Goal: Transaction & Acquisition: Purchase product/service

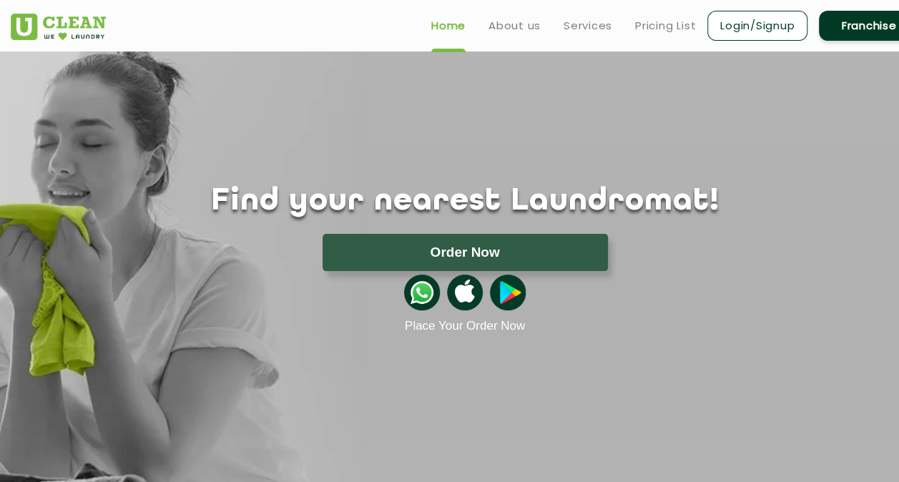
click at [724, 38] on link "Login/Signup" at bounding box center [757, 26] width 100 height 30
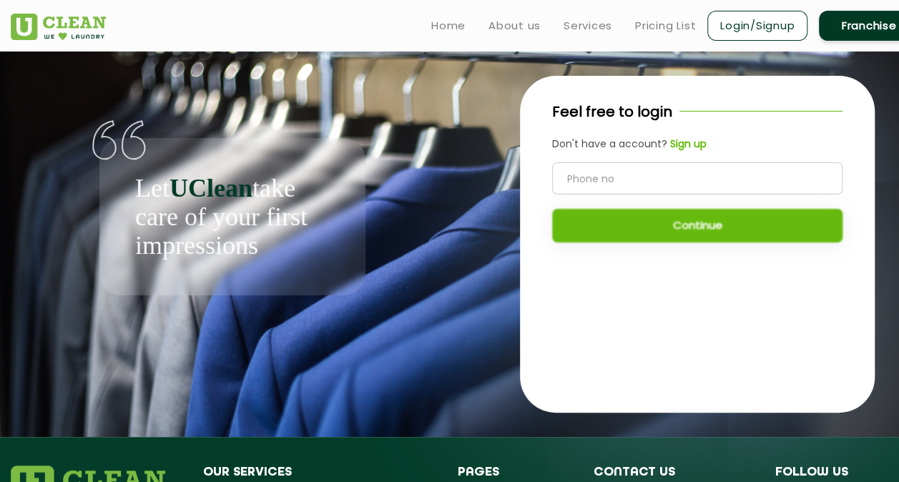
click at [673, 144] on b "Sign up" at bounding box center [688, 144] width 36 height 14
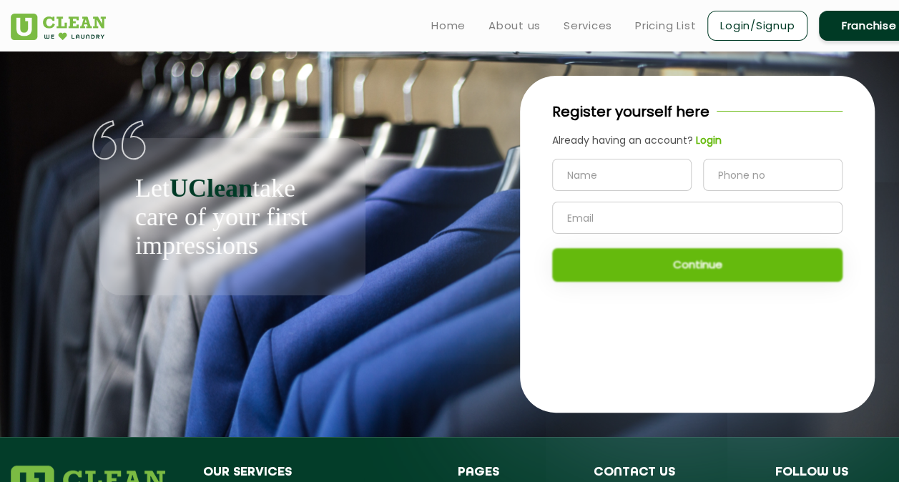
click at [609, 174] on input "text" at bounding box center [621, 175] width 139 height 32
type input "[PERSON_NAME]"
type input "9821666438"
click at [593, 218] on input "text" at bounding box center [697, 218] width 290 height 32
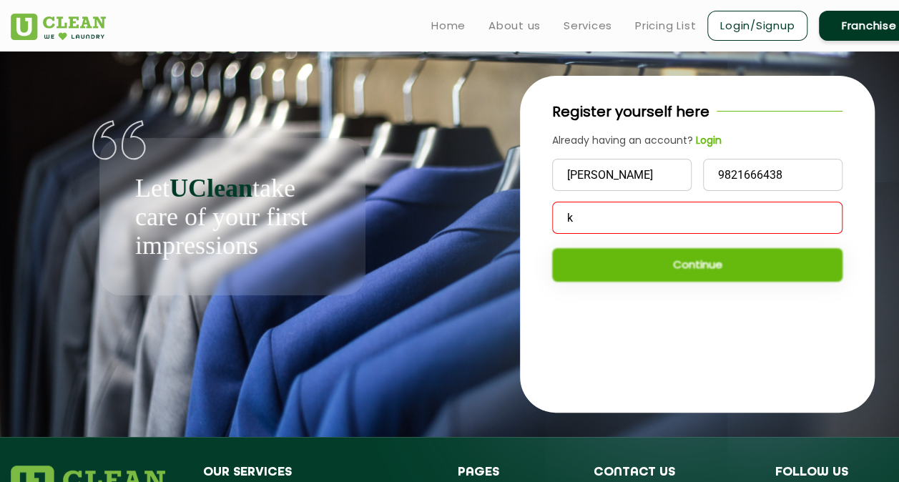
type input "[PERSON_NAME][EMAIL_ADDRESS][PERSON_NAME][DOMAIN_NAME]"
click at [635, 270] on div "[DEMOGRAPHIC_DATA] 9821666438 [PERSON_NAME][EMAIL_ADDRESS][PERSON_NAME][DOMAIN_…" at bounding box center [697, 220] width 290 height 123
click at [726, 223] on input "[PERSON_NAME][EMAIL_ADDRESS][PERSON_NAME][DOMAIN_NAME]" at bounding box center [697, 218] width 290 height 32
drag, startPoint x: 725, startPoint y: 217, endPoint x: 560, endPoint y: 258, distance: 169.5
click at [560, 258] on div "[DEMOGRAPHIC_DATA] 9821666438 [PERSON_NAME][EMAIL_ADDRESS][PERSON_NAME][DOMAIN_…" at bounding box center [697, 220] width 290 height 123
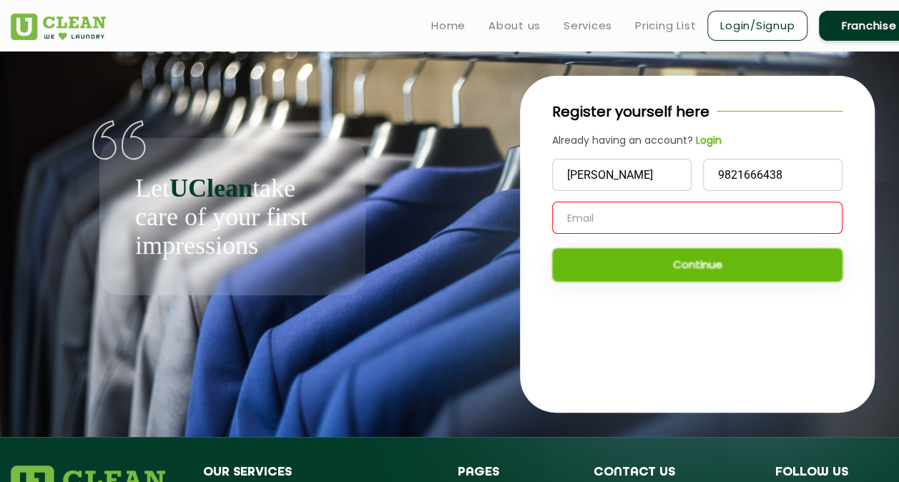
click at [767, 147] on div "Already having an account? Login" at bounding box center [697, 140] width 290 height 15
click at [702, 213] on input "text" at bounding box center [697, 218] width 290 height 32
type input "[EMAIL_ADDRESS][DOMAIN_NAME]"
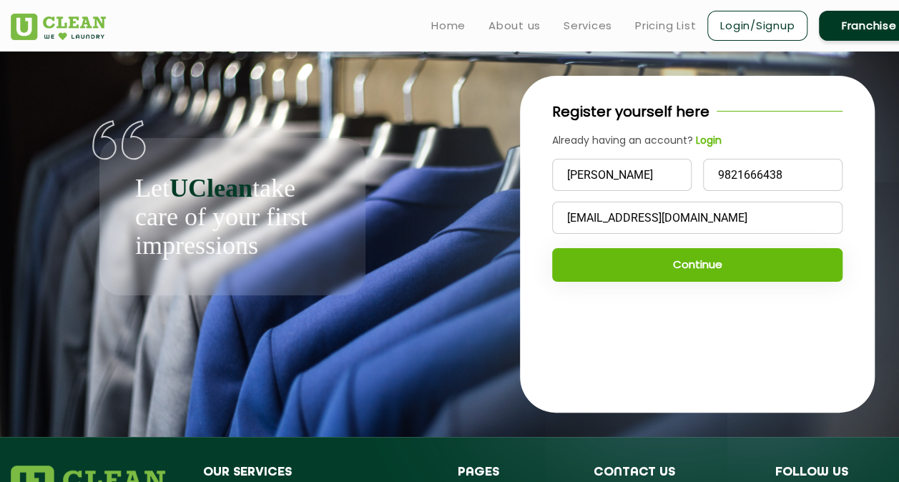
click at [702, 213] on input "[EMAIL_ADDRESS][DOMAIN_NAME]" at bounding box center [697, 218] width 290 height 32
type input "[PERSON_NAME][EMAIL_ADDRESS][PERSON_NAME][DOMAIN_NAME]"
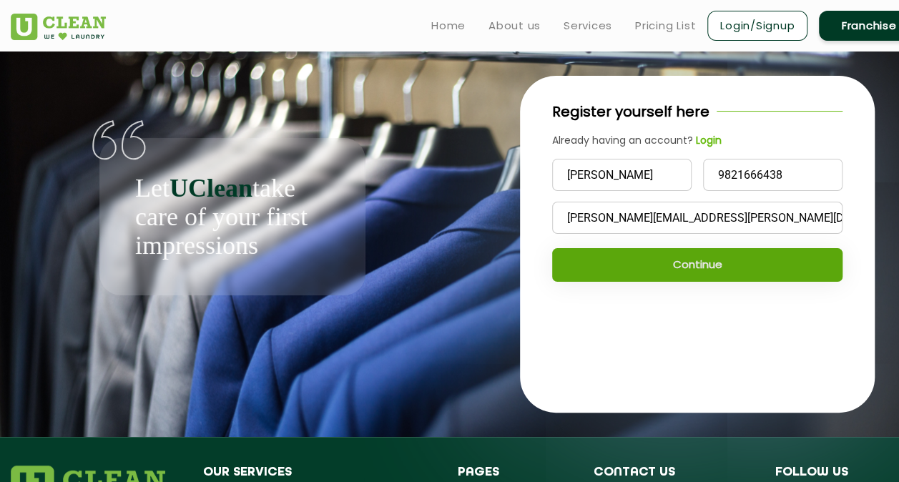
click at [574, 259] on button "Continue" at bounding box center [697, 265] width 290 height 34
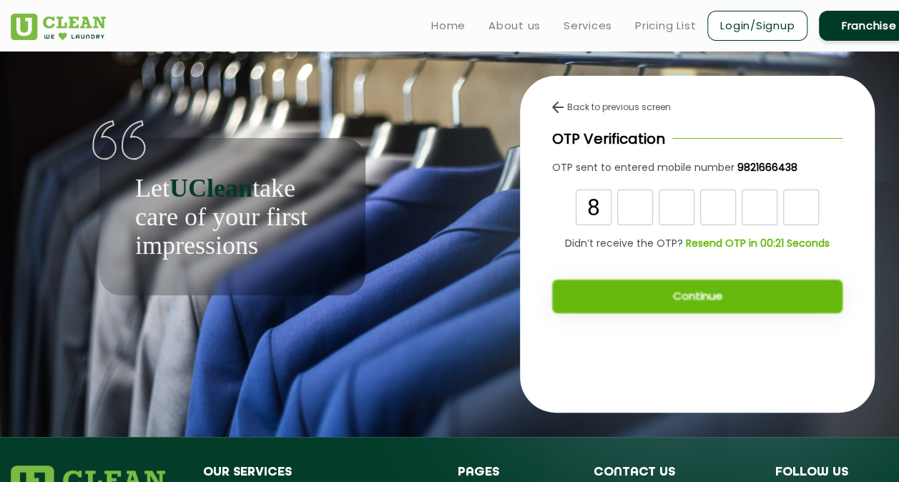
type input "8"
type input "4"
type input "6"
type input "5"
type input "2"
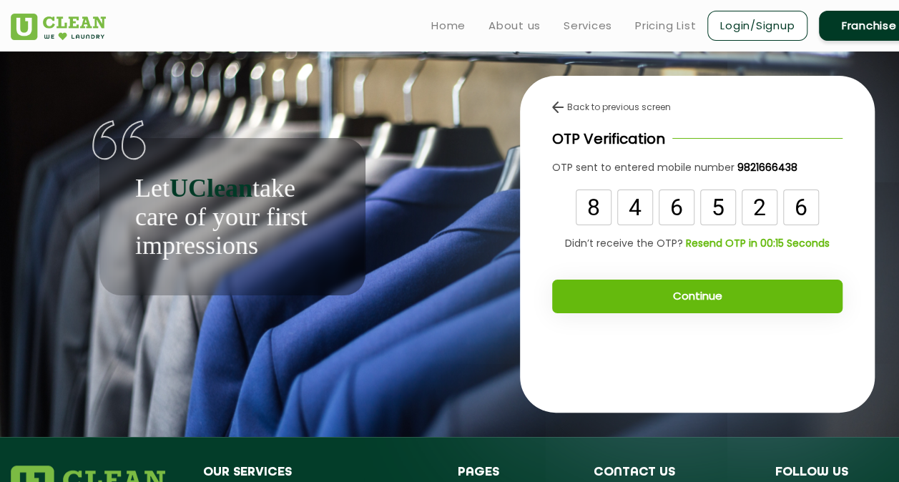
type input "6"
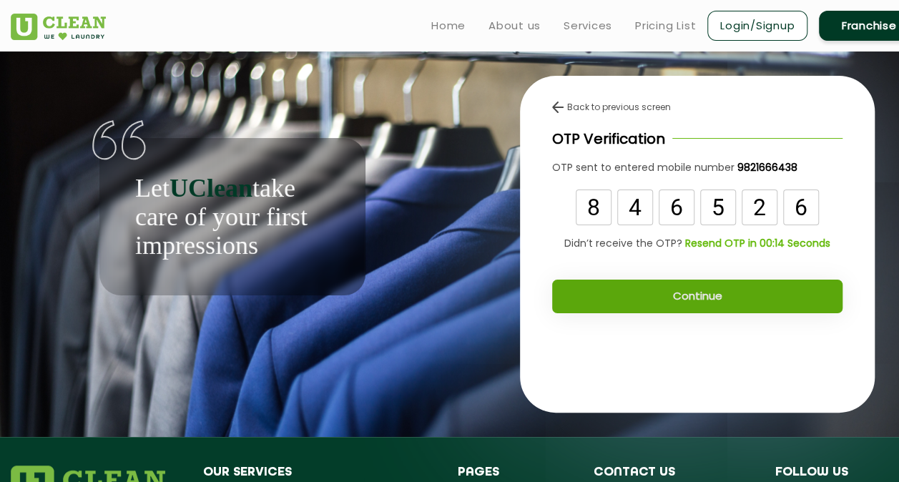
click at [616, 281] on button "Continue" at bounding box center [697, 297] width 290 height 34
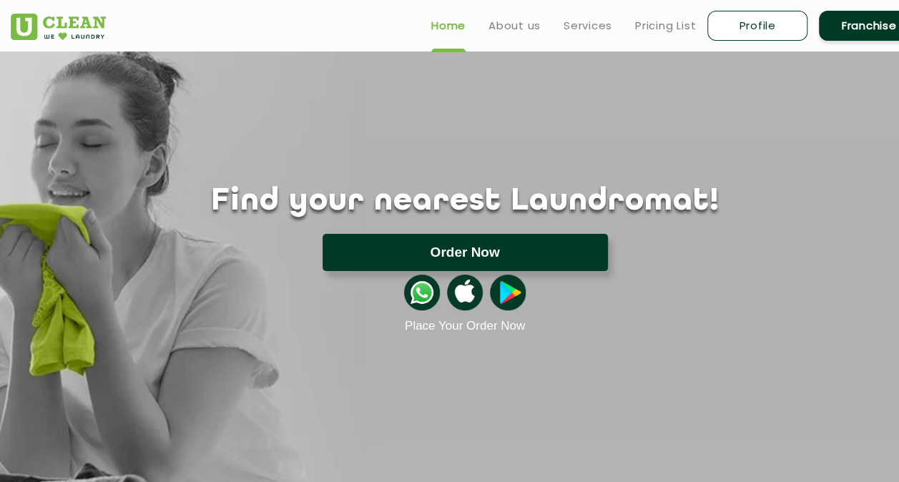
click at [419, 248] on button "Order Now" at bounding box center [465, 252] width 285 height 37
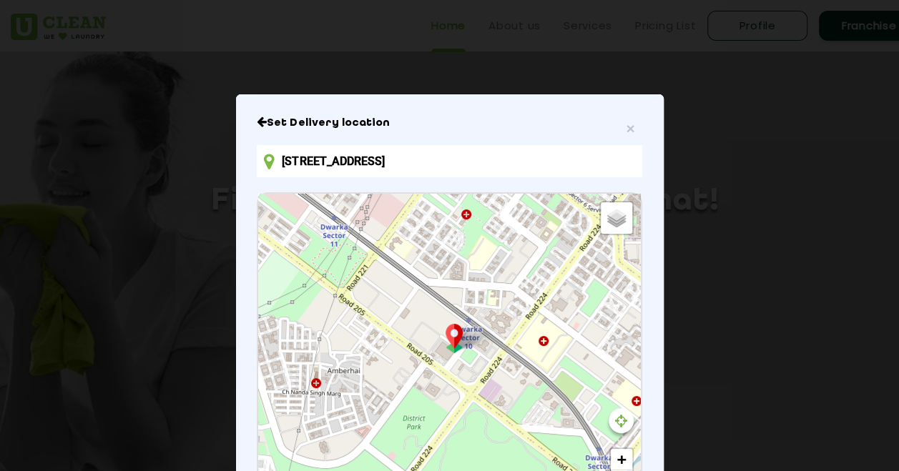
scroll to position [1, 0]
click at [415, 166] on input "Pinnacle Mall, Sector 10 Dwarka, Dwarka, Delhi, 110075, India" at bounding box center [449, 160] width 385 height 32
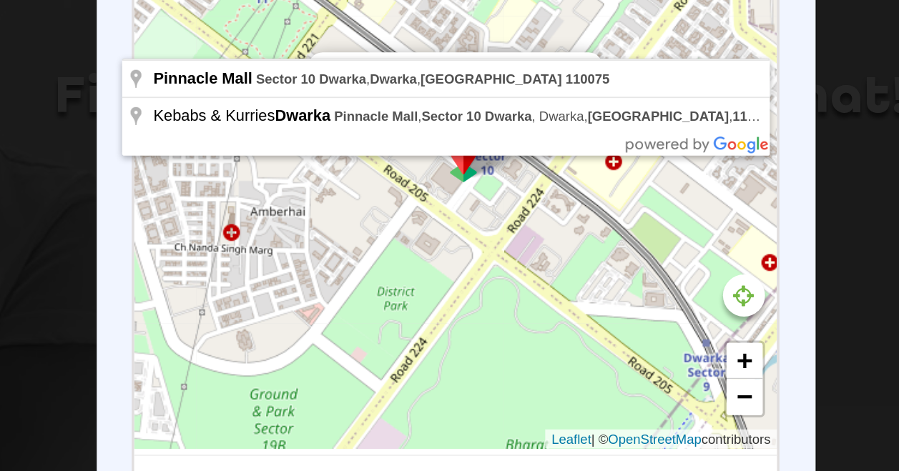
scroll to position [94, 0]
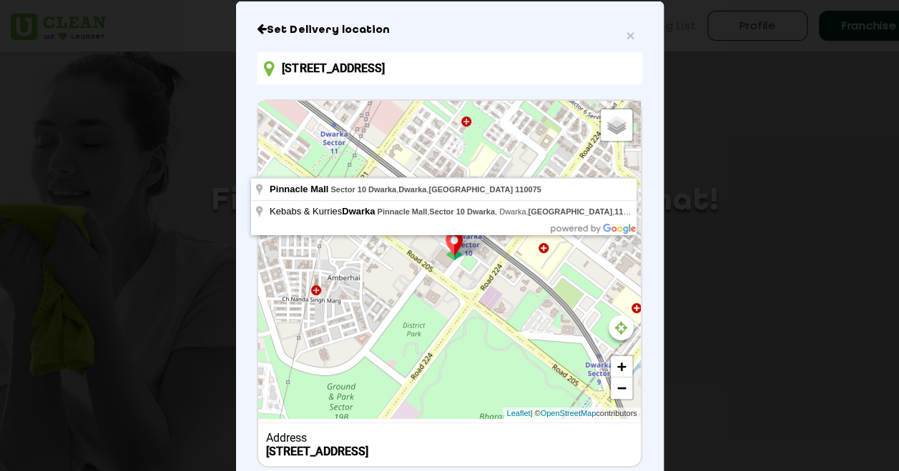
click at [428, 79] on input "Pinnacle Mall, Sector 10 Dwarka, Dwarka, Delhi, 110075, India" at bounding box center [449, 68] width 385 height 32
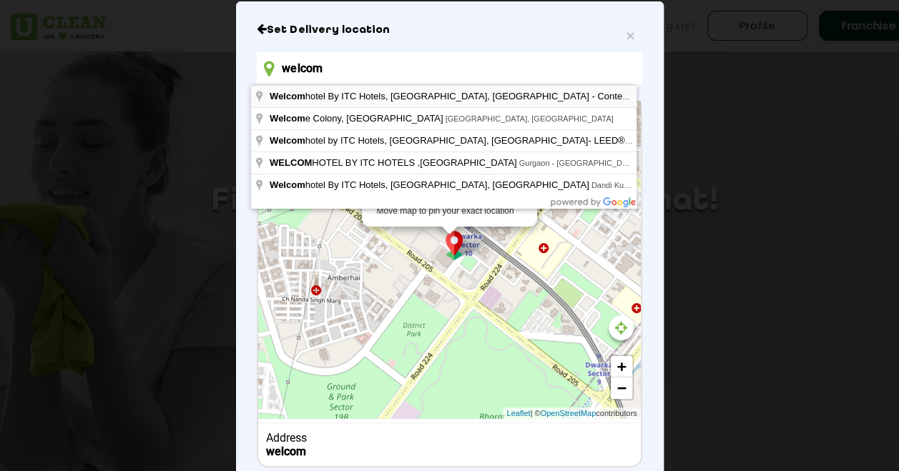
type input "Welcomhotel By ITC Hotels, Dwarka, New Delhi - Contemporary Hotel in the Capita…"
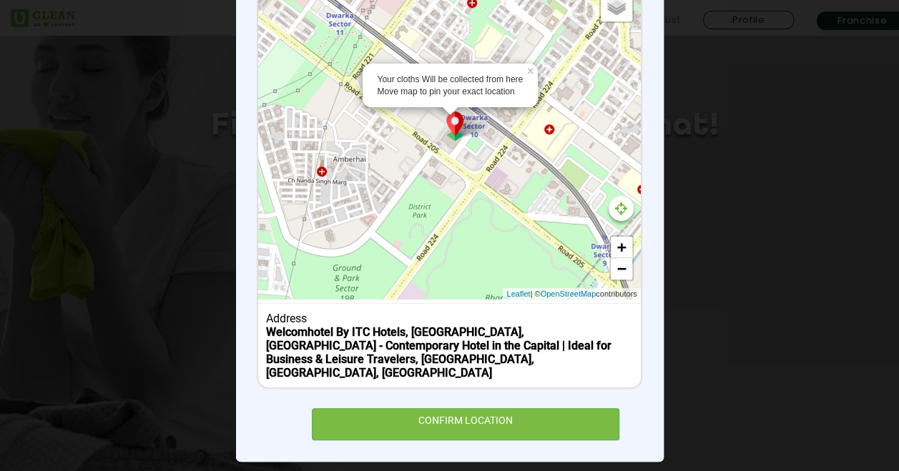
scroll to position [77, 0]
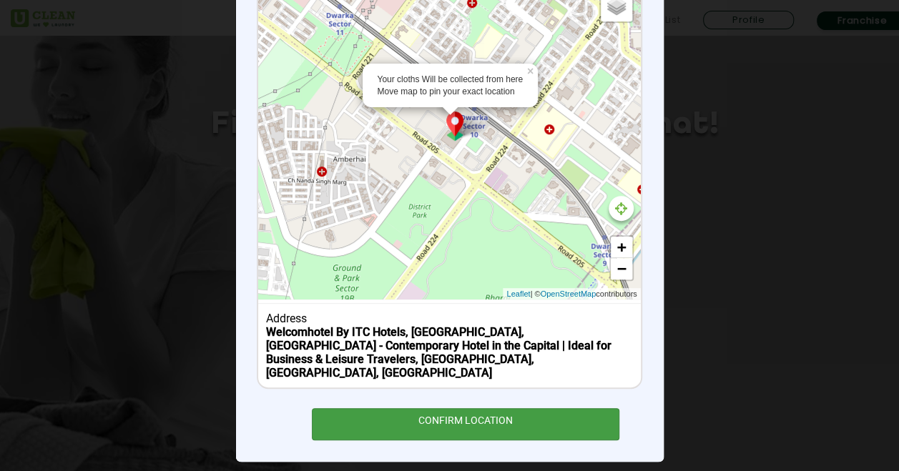
click at [476, 408] on div "CONFIRM LOCATION" at bounding box center [466, 424] width 308 height 32
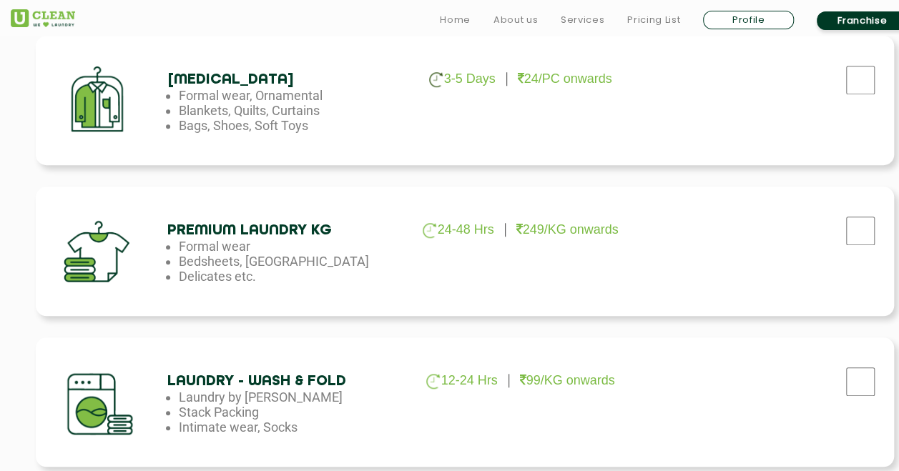
scroll to position [569, 0]
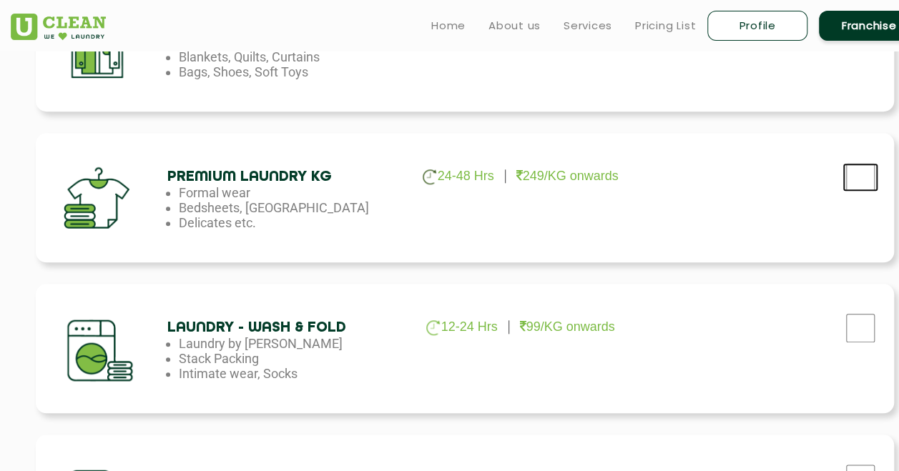
click at [853, 180] on input "checkbox" at bounding box center [861, 177] width 36 height 29
checkbox input "true"
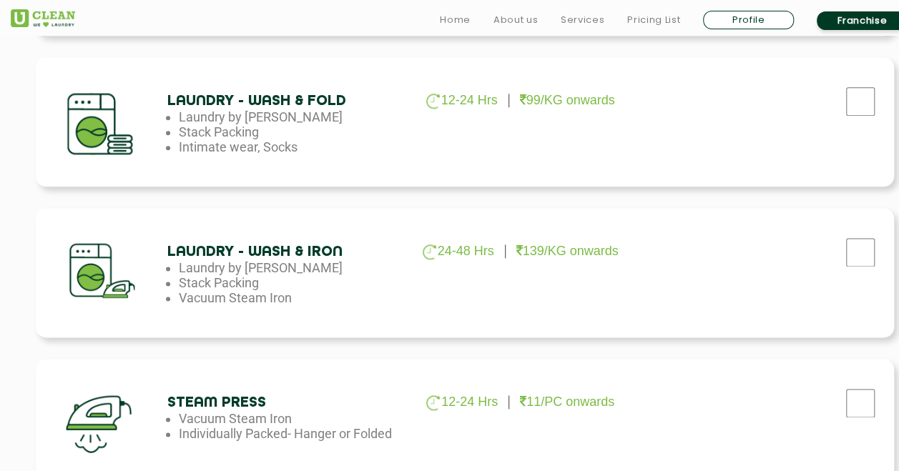
scroll to position [797, 0]
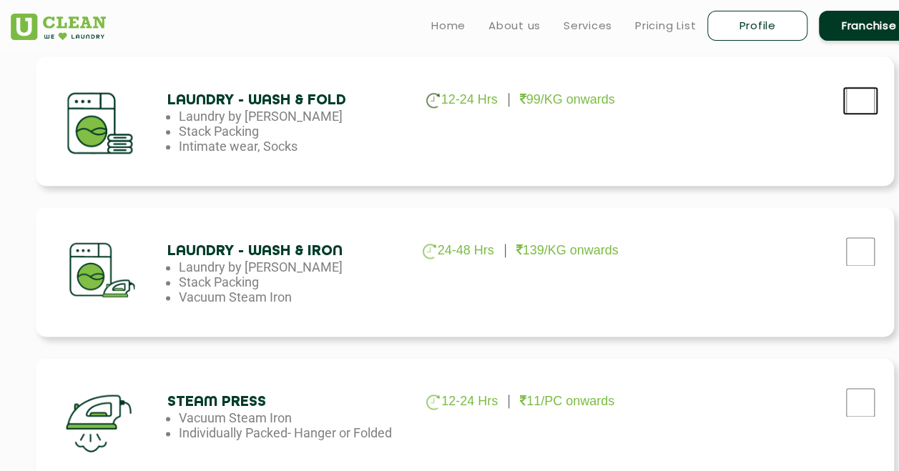
click at [854, 111] on input "checkbox" at bounding box center [861, 101] width 36 height 29
checkbox input "true"
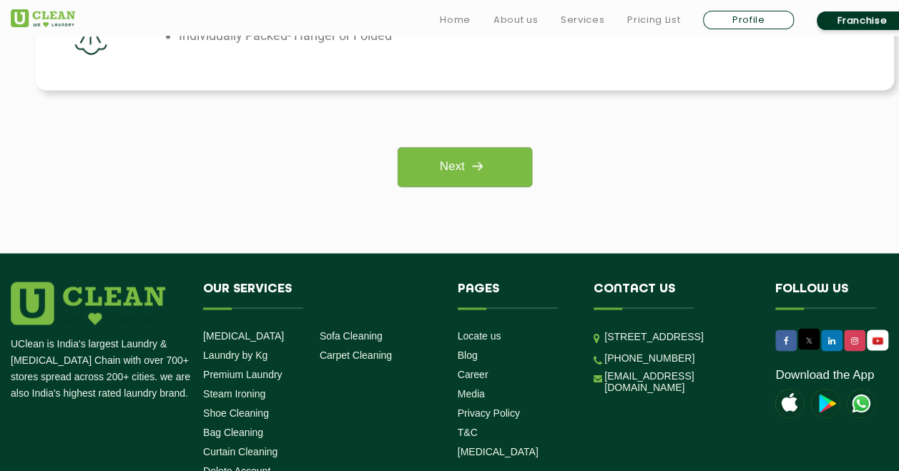
scroll to position [1195, 0]
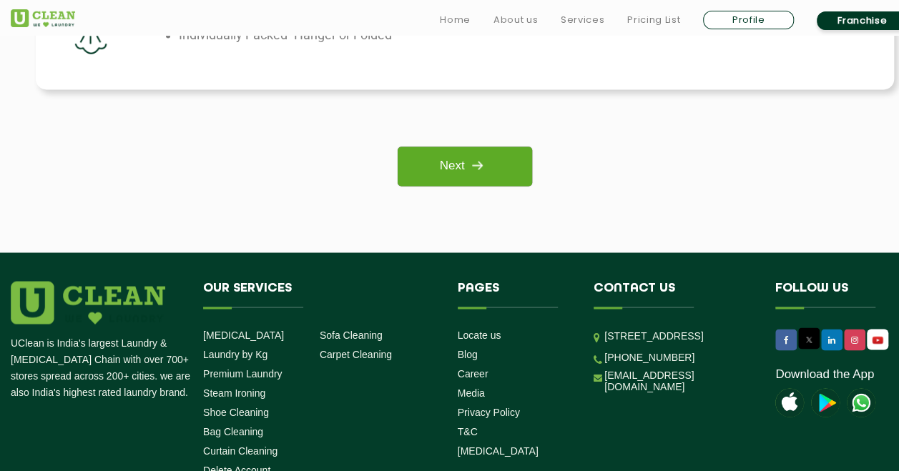
click at [521, 170] on link "Next" at bounding box center [465, 166] width 134 height 39
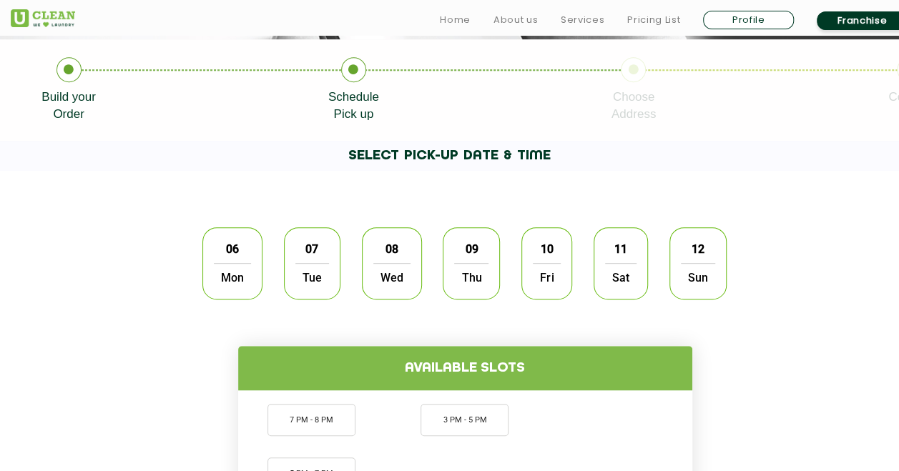
scroll to position [293, 0]
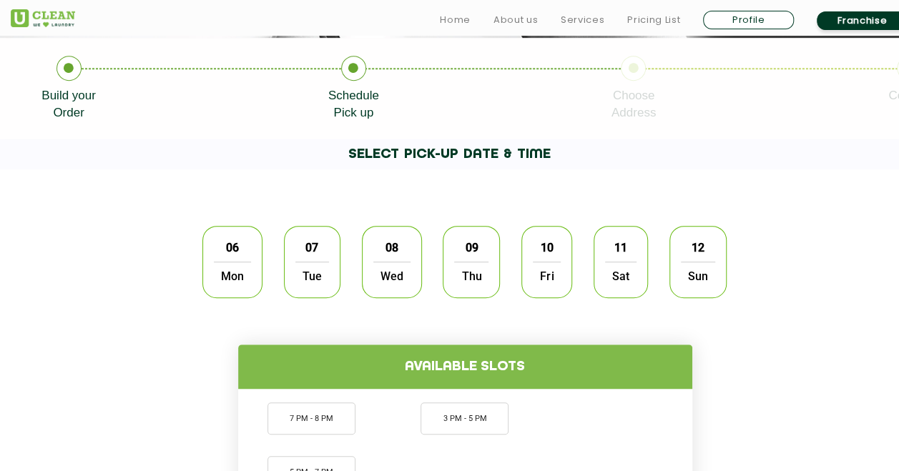
click at [237, 240] on span "06" at bounding box center [232, 248] width 27 height 28
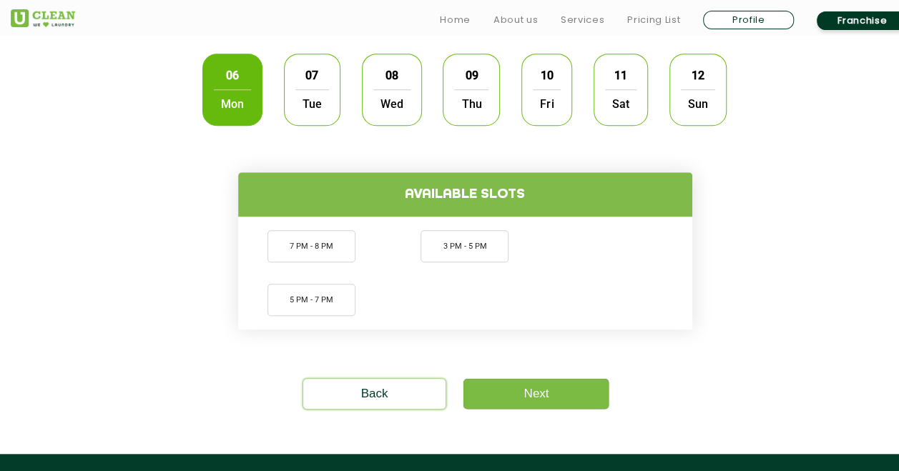
scroll to position [473, 0]
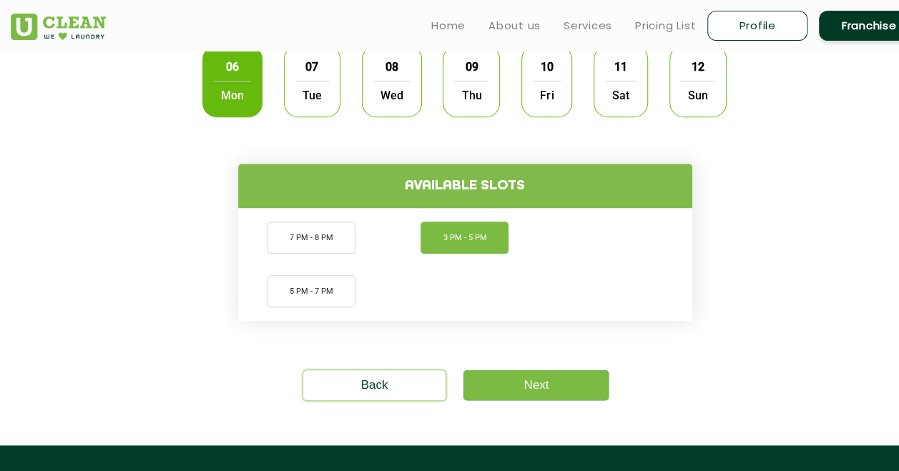
click at [445, 239] on li "3 PM - 5 PM" at bounding box center [465, 238] width 88 height 32
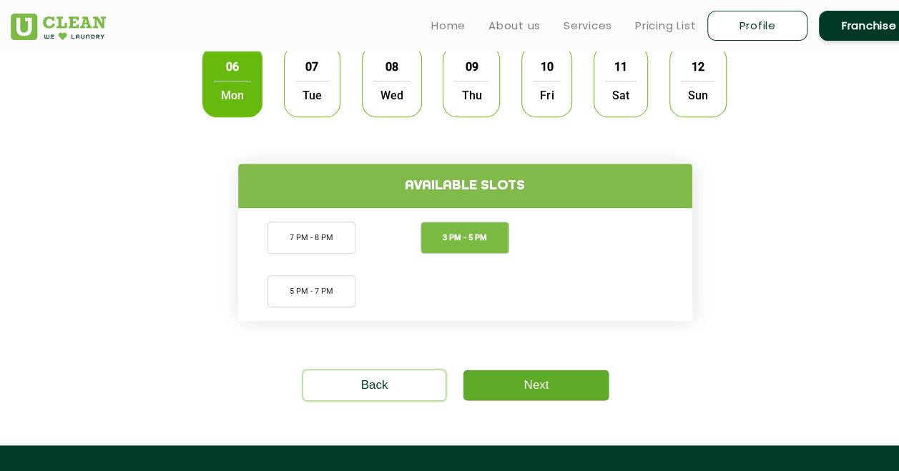
click at [532, 383] on link "Next" at bounding box center [535, 386] width 145 height 30
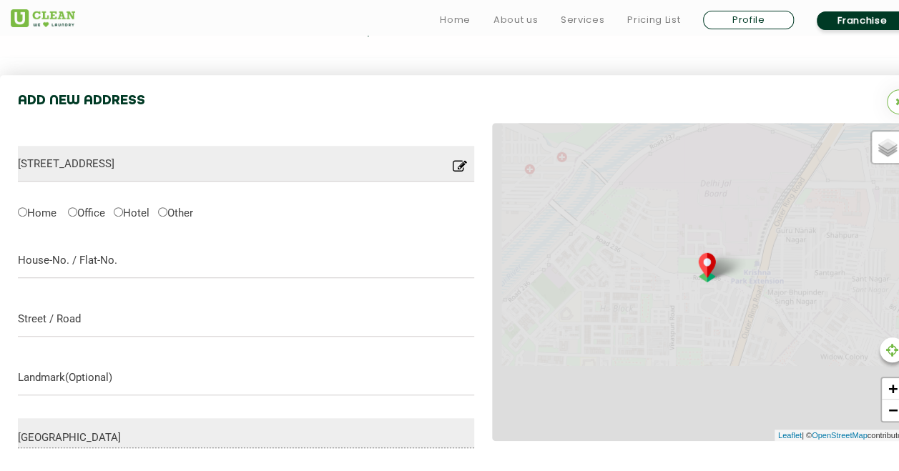
scroll to position [450, 0]
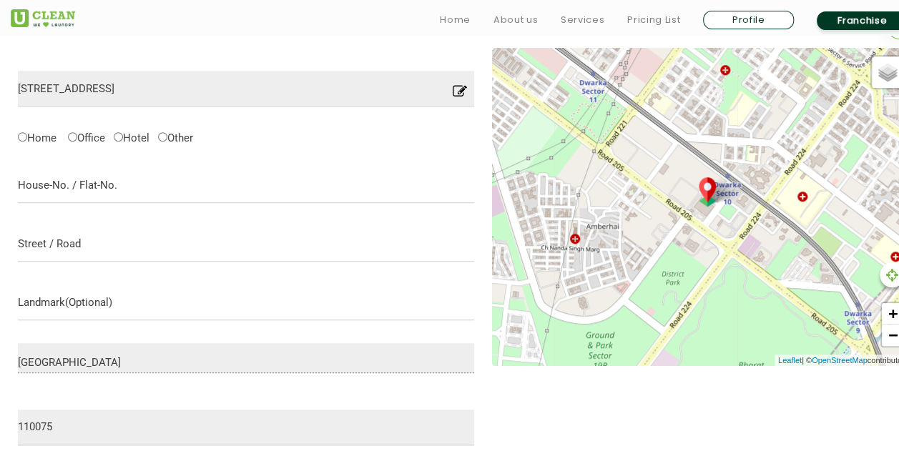
click at [141, 136] on label "Hotel" at bounding box center [132, 136] width 36 height 15
click at [123, 136] on input "Hotel" at bounding box center [118, 136] width 9 height 9
radio input "true"
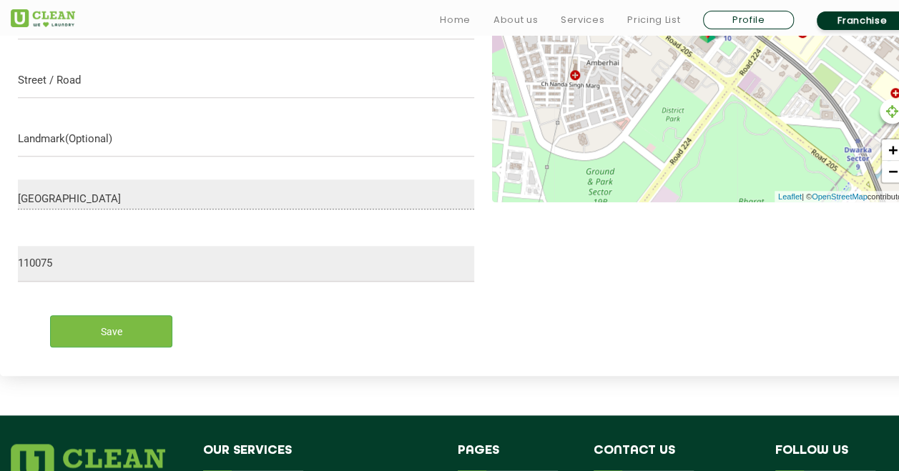
scroll to position [616, 0]
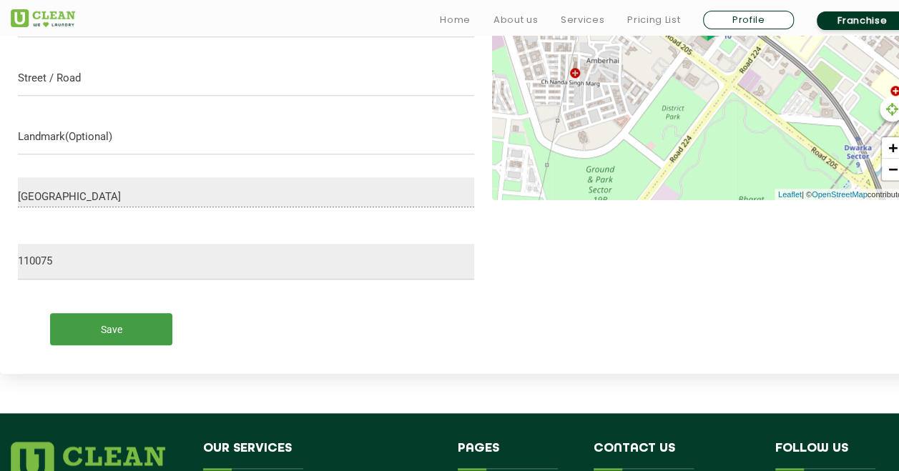
click at [130, 332] on input "Save" at bounding box center [111, 329] width 122 height 32
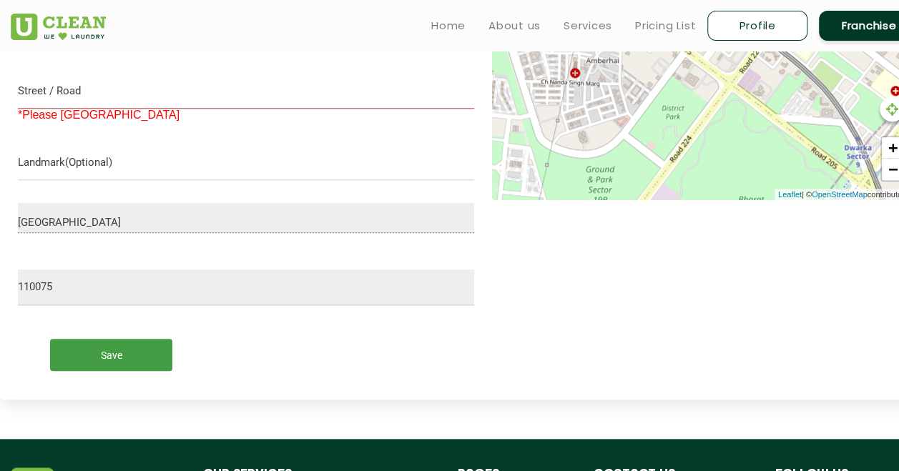
scroll to position [509, 0]
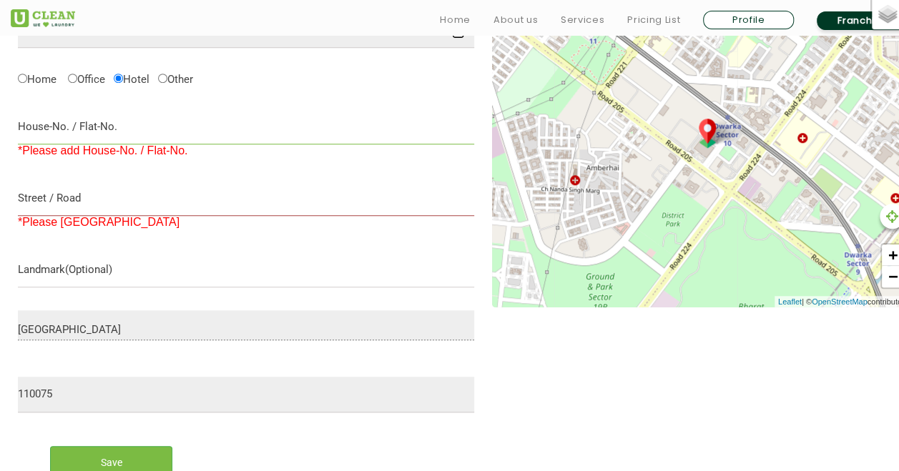
click at [173, 127] on input "text" at bounding box center [246, 127] width 456 height 36
type input "N"
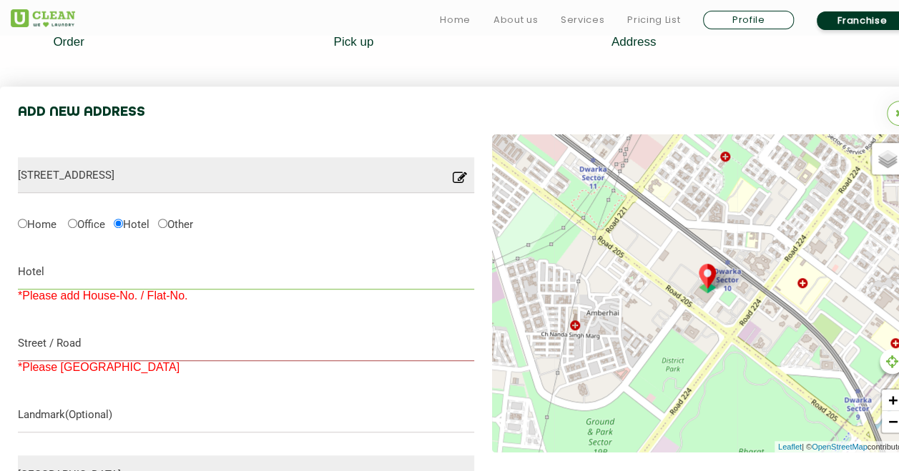
scroll to position [364, 0]
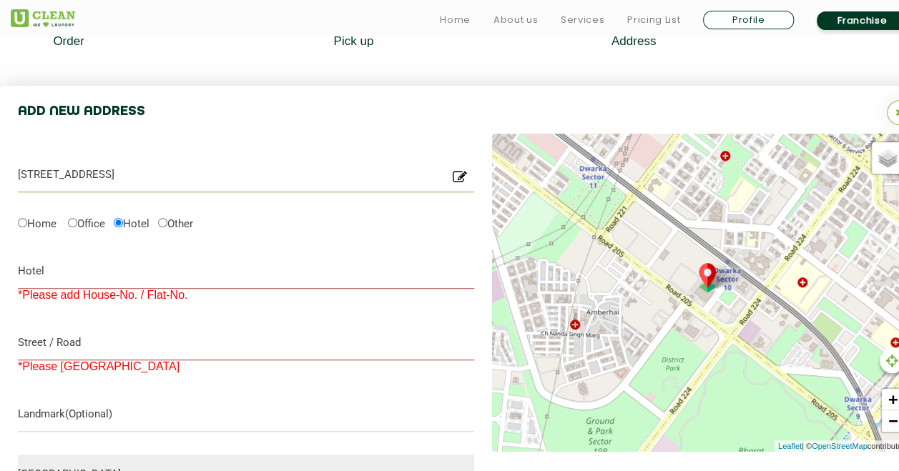
drag, startPoint x: 180, startPoint y: 186, endPoint x: 0, endPoint y: 182, distance: 180.3
click at [73, 269] on input "Hotel" at bounding box center [246, 271] width 456 height 36
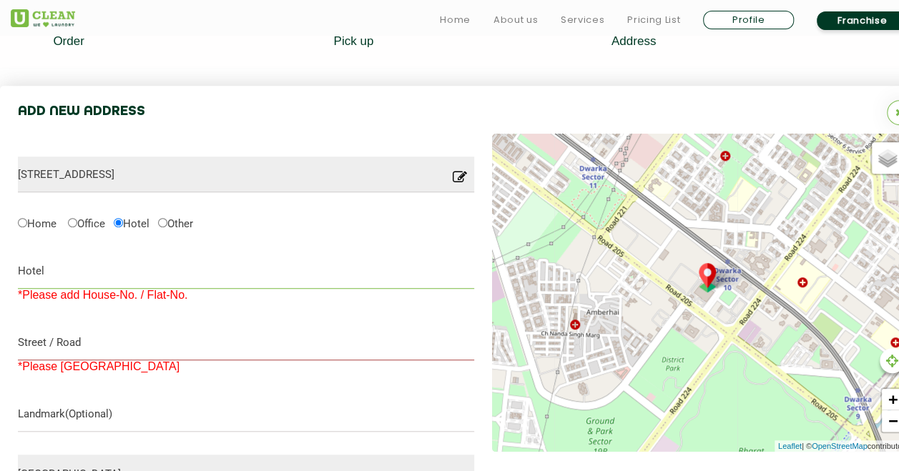
click at [73, 269] on input "Hotel" at bounding box center [246, 271] width 456 height 36
click at [276, 276] on input "Hotel" at bounding box center [246, 271] width 456 height 36
paste input "Welcomhotel by ITC Hotels, Dwarka, New Delhi"
type input "Welcomhotel by ITC Hotels, Dwarka, New Delhi"
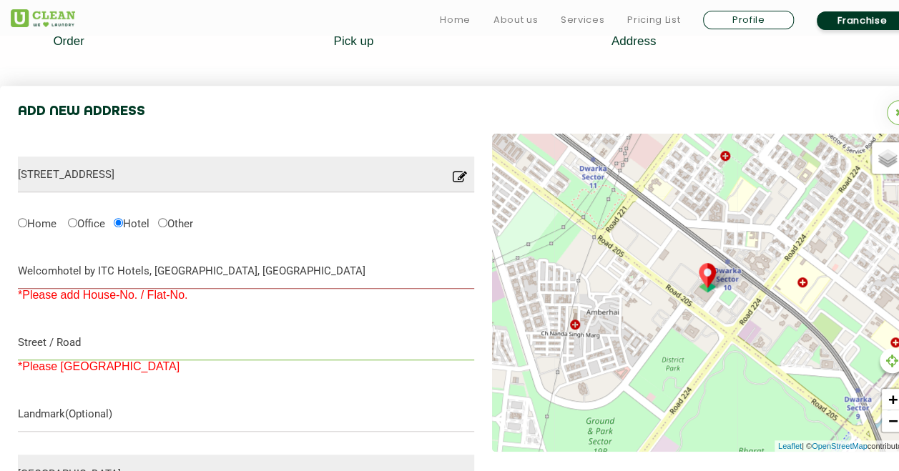
click at [190, 339] on input "text" at bounding box center [246, 343] width 456 height 36
click at [200, 332] on input "text" at bounding box center [246, 343] width 456 height 36
paste input "Plot No 3, District Centre, Sector 10, Dwarka, Dwarka, 110075 New Delhi, IndiaA…"
type input "Plot No 3, District Centre, Sector 10, Dwarka, Dwarka, 110075 New Delhi, IndiaA…"
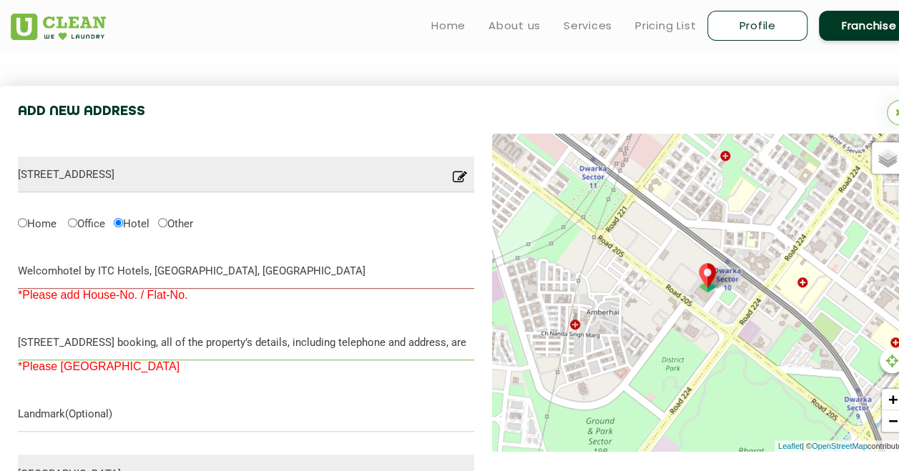
scroll to position [0, 564]
click at [200, 332] on input "Plot No 3, District Centre, Sector 10, Dwarka, Dwarka, 110075 New Delhi, IndiaA…" at bounding box center [246, 343] width 456 height 36
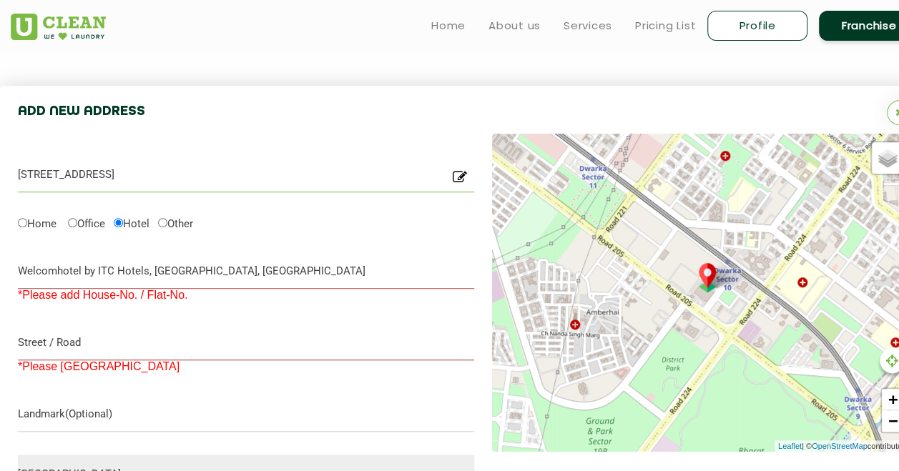
drag, startPoint x: 93, startPoint y: 177, endPoint x: 316, endPoint y: 174, distance: 223.2
click at [316, 175] on input "District Center, Plot No.3, Sector 10 Dwarka, Dwarka, New Delhi, Delhi, 110075,…" at bounding box center [246, 175] width 456 height 36
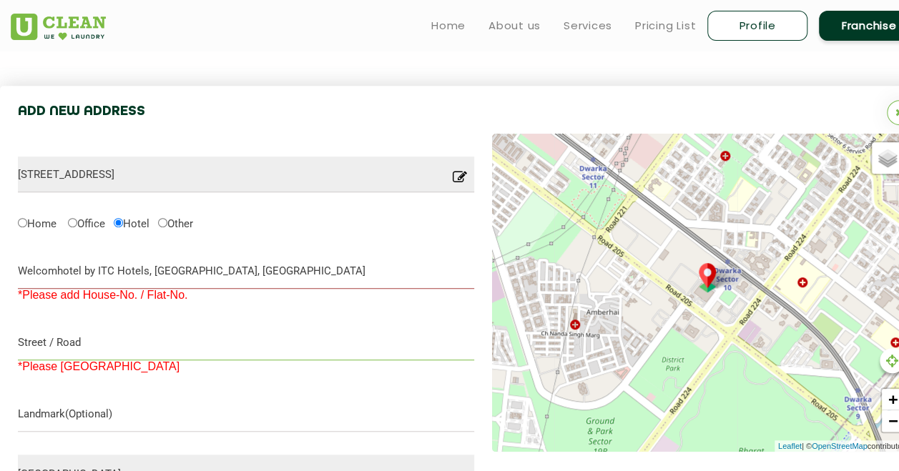
click at [177, 336] on input "text" at bounding box center [246, 343] width 456 height 36
paste input "Plot No.3, Sector 10 Dwarka, Dwarka, New Delhi"
type input "Plot No.3, Sector 10 Dwarka, Dwarka, New Delhi"
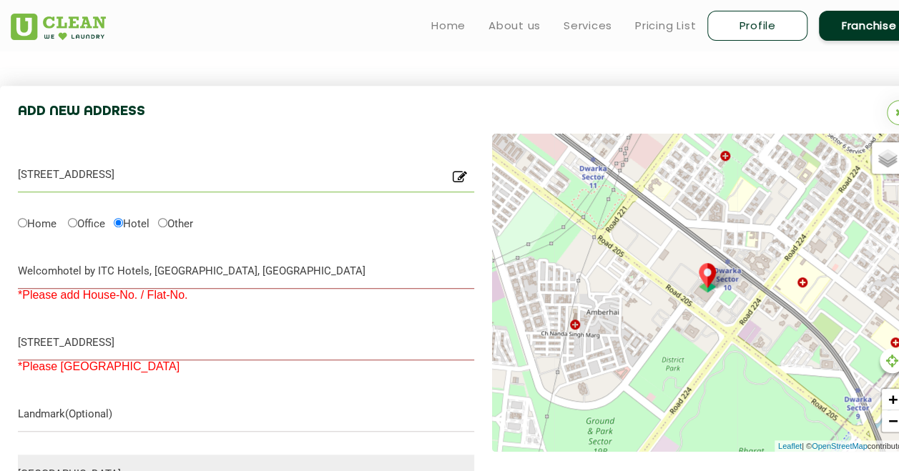
drag, startPoint x: 87, startPoint y: 166, endPoint x: -3, endPoint y: 167, distance: 90.1
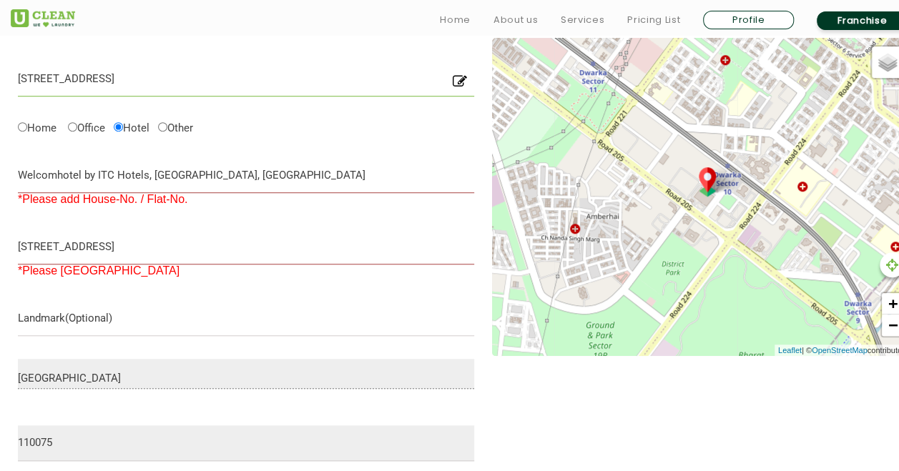
scroll to position [569, 0]
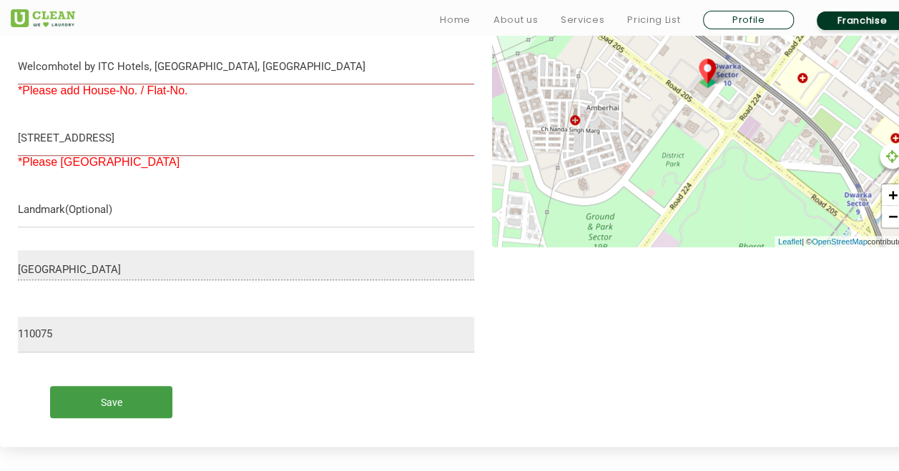
click at [139, 398] on input "Save" at bounding box center [111, 402] width 122 height 32
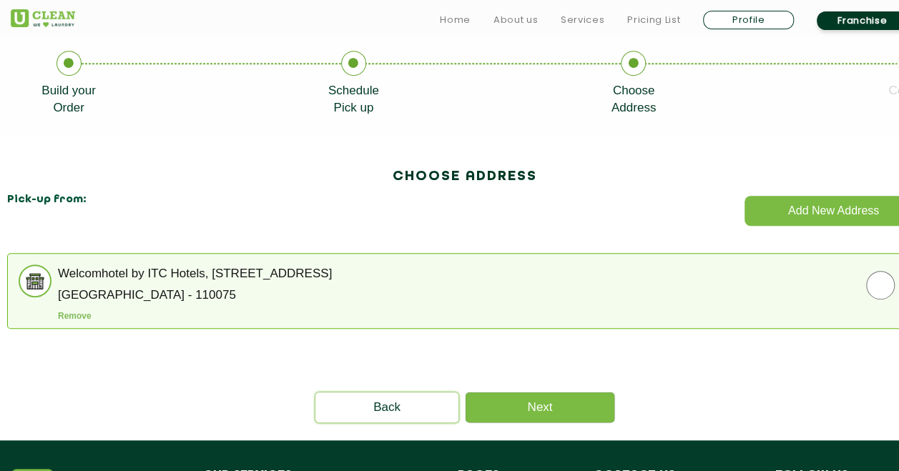
scroll to position [298, 0]
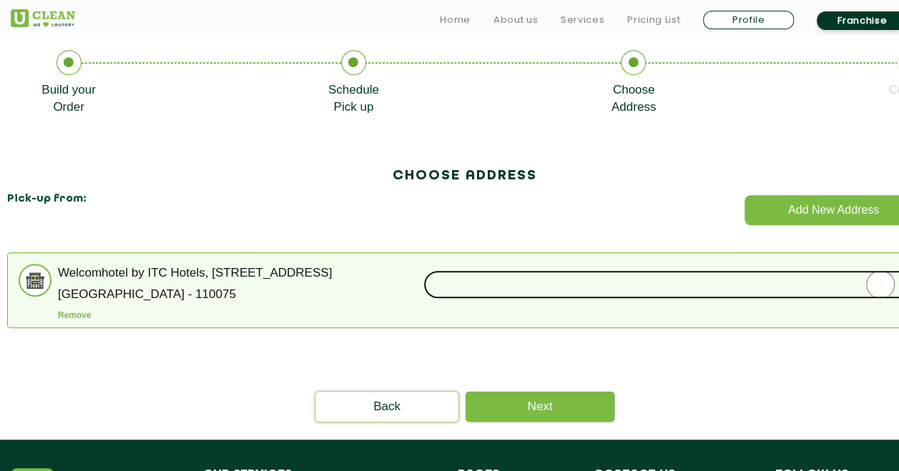
click at [880, 282] on input "radio" at bounding box center [880, 284] width 914 height 29
radio input "true"
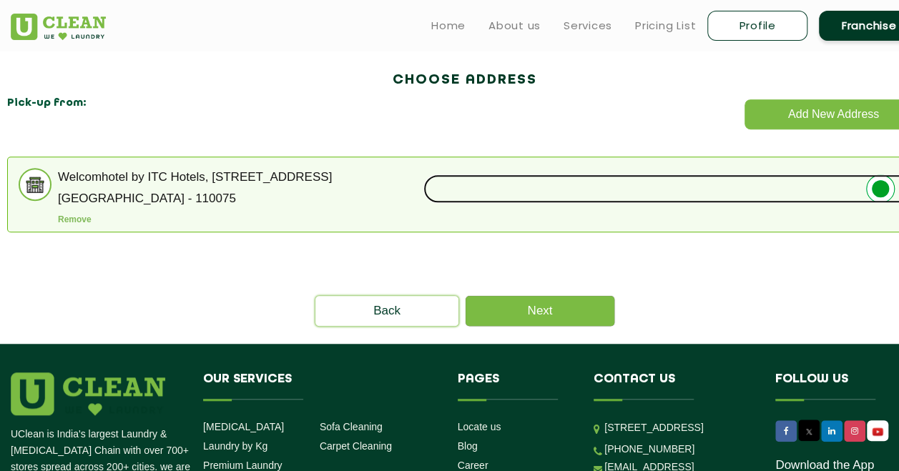
scroll to position [417, 0]
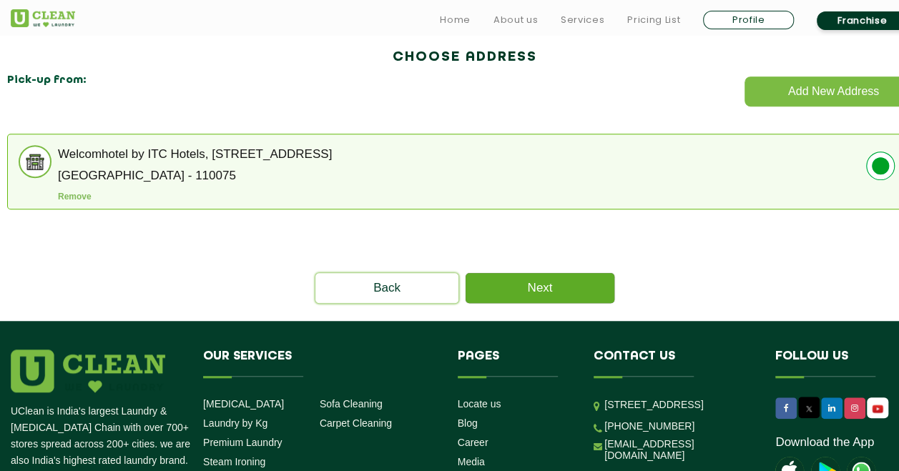
click at [597, 295] on link "Next" at bounding box center [540, 288] width 149 height 30
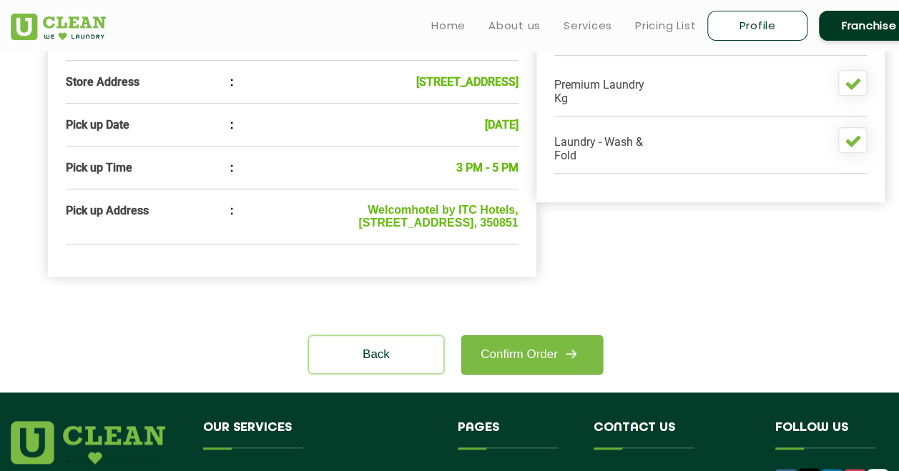
scroll to position [489, 0]
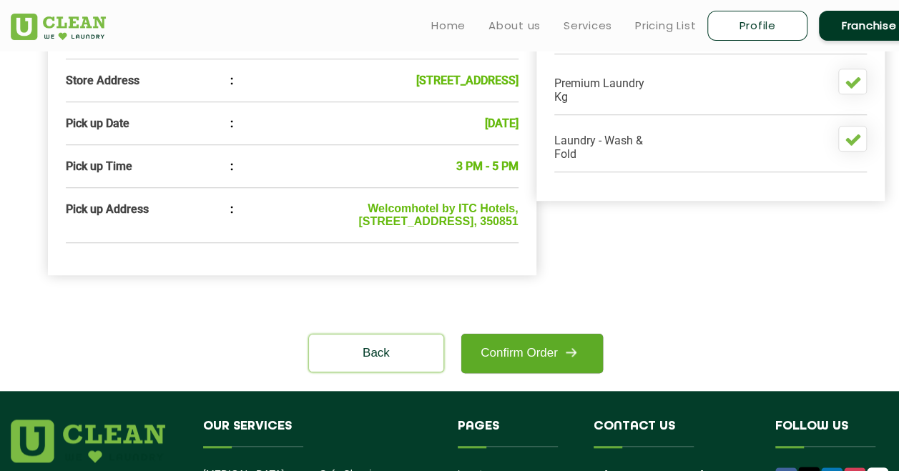
click at [571, 365] on img at bounding box center [571, 353] width 26 height 26
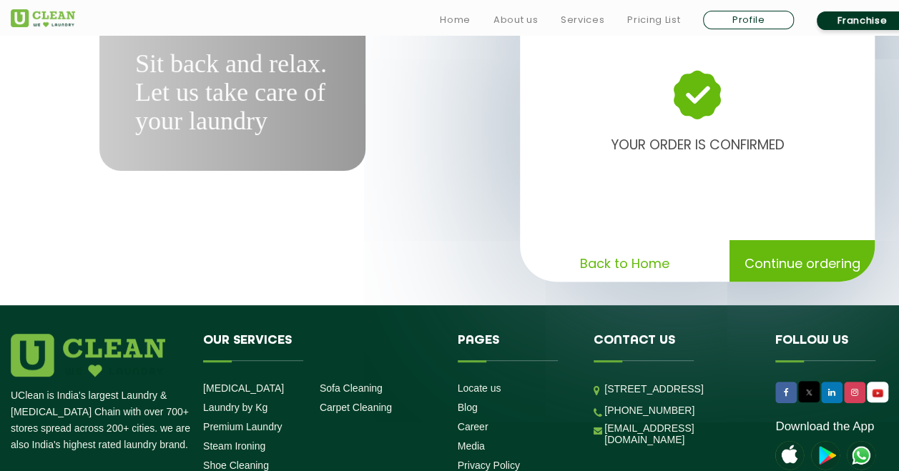
scroll to position [131, 0]
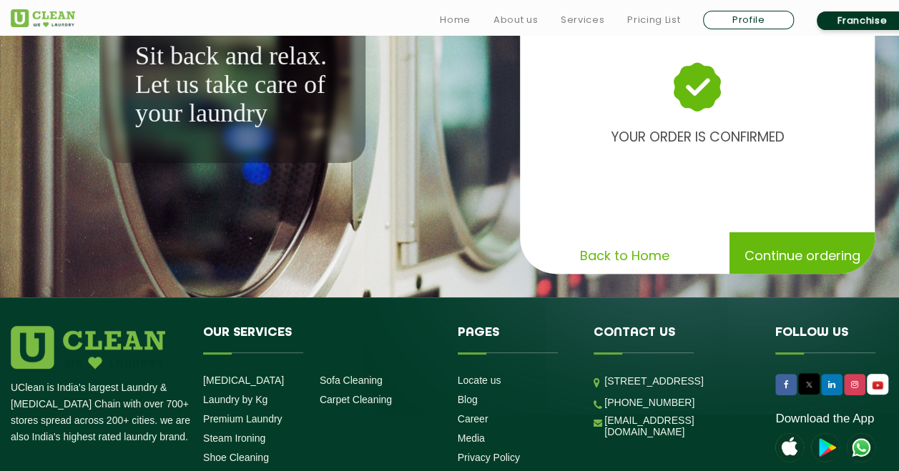
click at [644, 167] on div "Back to previous screen Order confirmed YOUR ORDER IS CONFIRMED Back to Home Co…" at bounding box center [697, 59] width 355 height 230
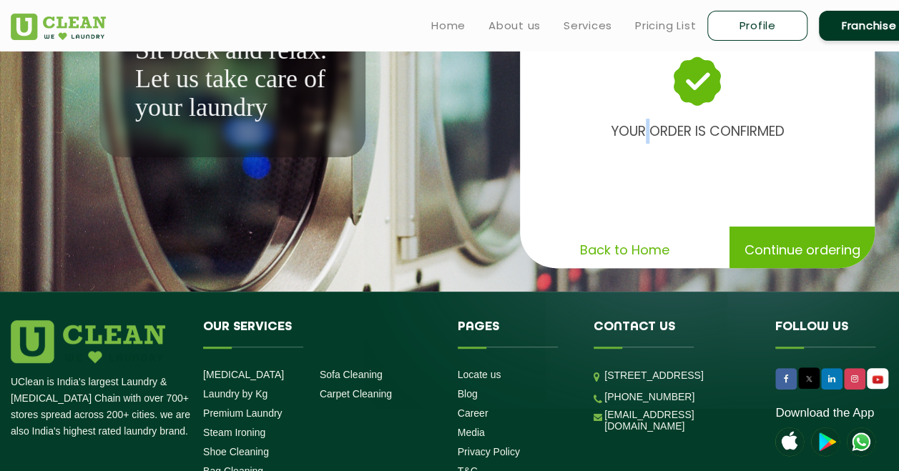
scroll to position [0, 0]
